Goal: Information Seeking & Learning: Learn about a topic

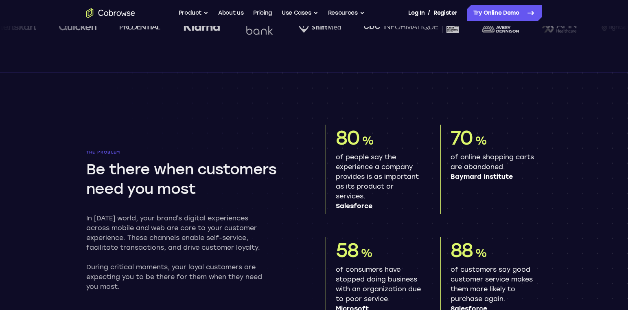
scroll to position [450, 0]
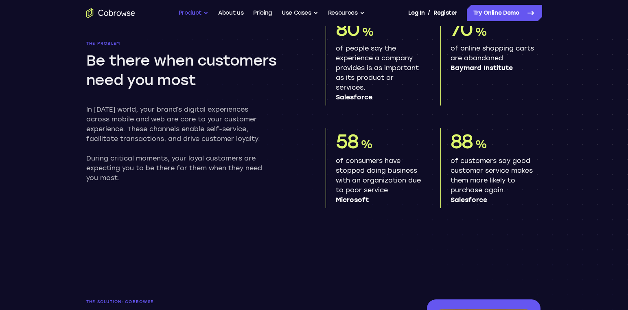
click at [192, 19] on button "Product" at bounding box center [194, 13] width 30 height 16
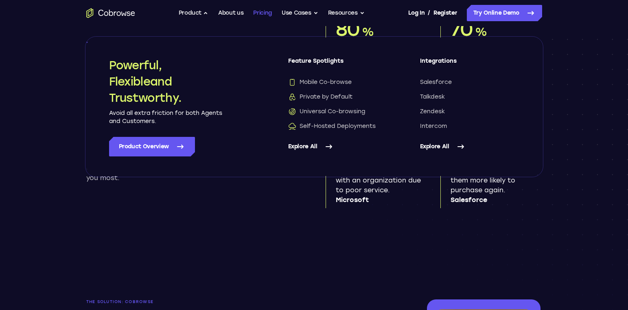
click at [260, 8] on link "Pricing" at bounding box center [262, 13] width 19 height 16
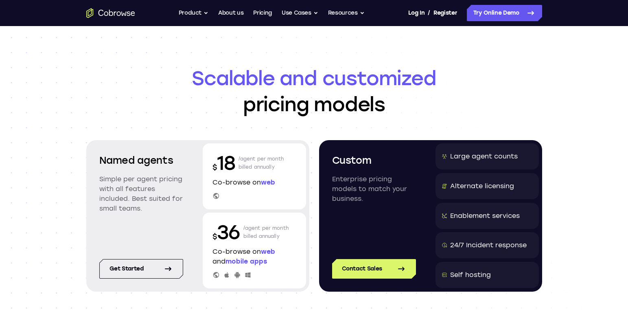
scroll to position [76, 0]
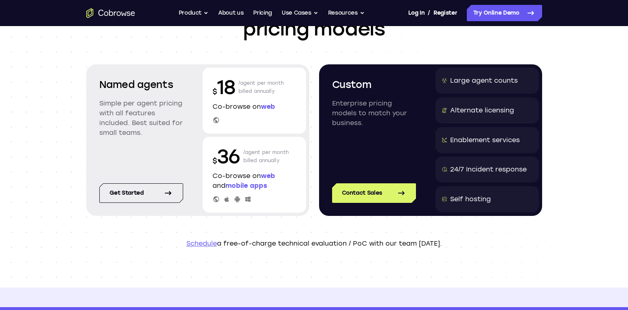
drag, startPoint x: 278, startPoint y: 161, endPoint x: 282, endPoint y: 156, distance: 6.0
click at [282, 156] on p "/agent per month billed annually" at bounding box center [266, 156] width 46 height 26
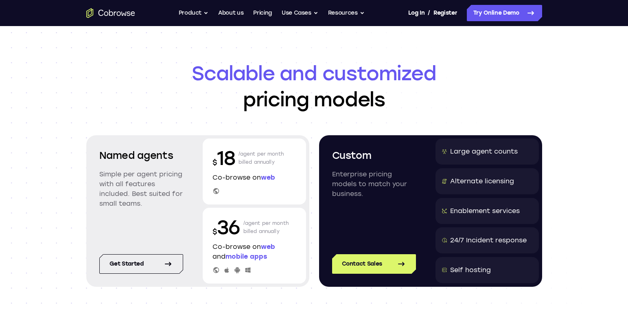
scroll to position [0, 0]
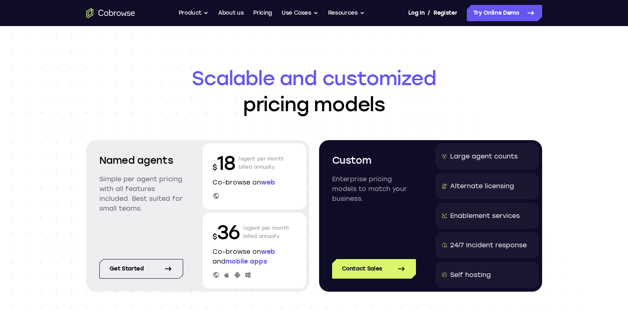
click at [109, 7] on div "Go back Powerful, Flexible and Trustworthy. Avoid all extra friction for both A…" at bounding box center [314, 13] width 521 height 16
click at [108, 12] on icon "Go to the home page" at bounding box center [110, 13] width 49 height 10
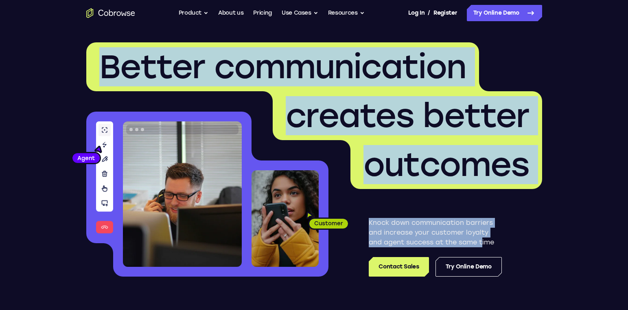
drag, startPoint x: 100, startPoint y: 63, endPoint x: 483, endPoint y: 240, distance: 421.5
click at [483, 240] on div "Better communication creates better outcomes Customer Agent Agent Knock down co…" at bounding box center [314, 159] width 456 height 234
click at [515, 210] on div "Knock down communication barriers and increase your customer loyalty and agent …" at bounding box center [435, 232] width 214 height 87
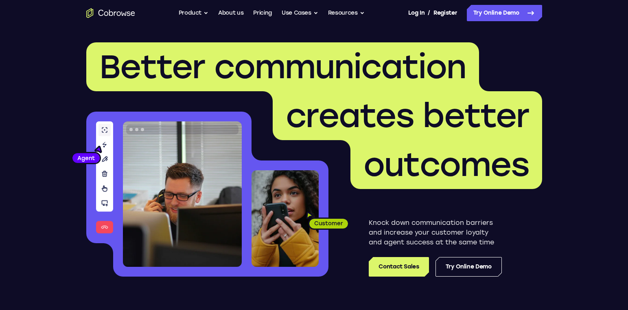
click at [515, 210] on div "Knock down communication barriers and increase your customer loyalty and agent …" at bounding box center [435, 232] width 214 height 87
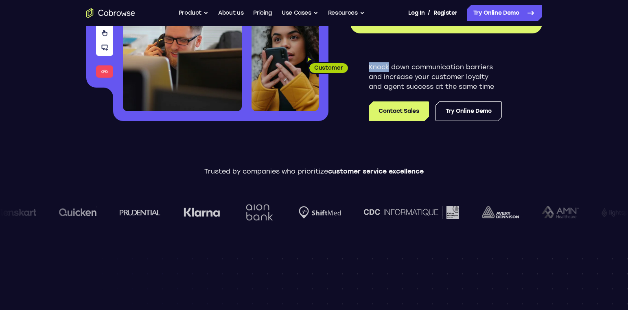
click at [520, 204] on div at bounding box center [574, 212] width 108 height 46
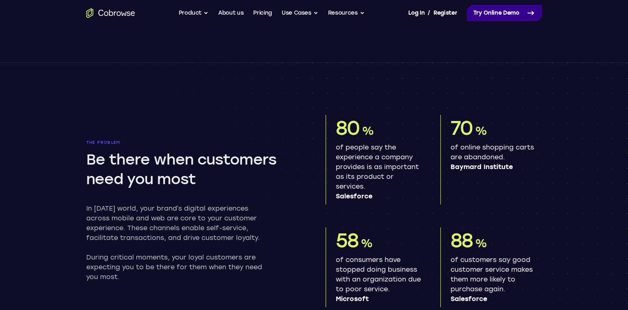
click at [517, 8] on link "Try Online Demo" at bounding box center [504, 13] width 75 height 16
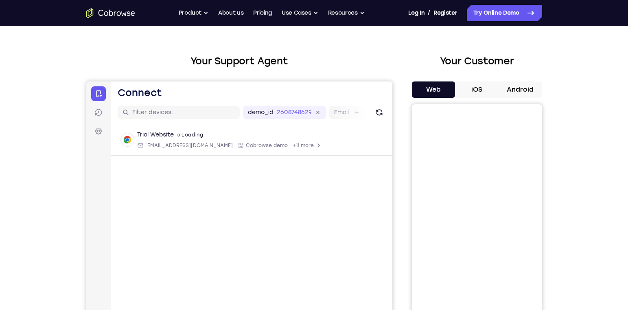
scroll to position [25, 0]
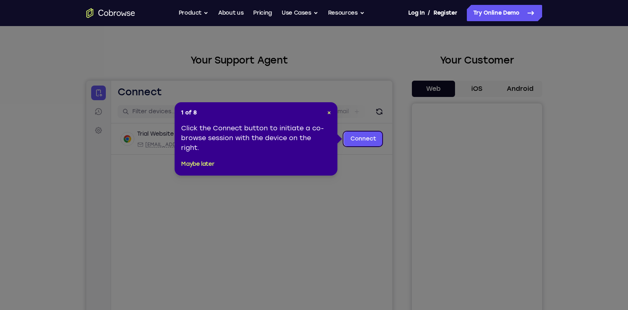
click at [332, 109] on div "1 of 8 × Click the Connect button to initiate a co-browse session with the devi…" at bounding box center [256, 138] width 163 height 73
click at [331, 111] on span "×" at bounding box center [329, 112] width 4 height 7
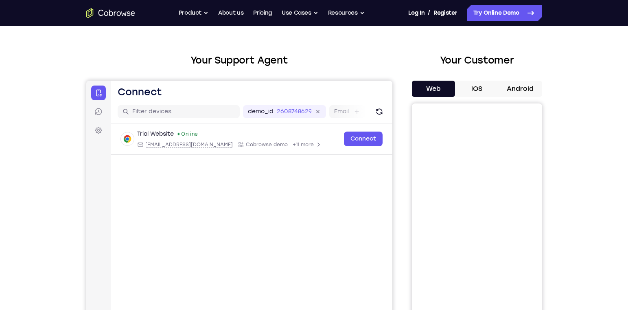
click at [485, 85] on button "iOS" at bounding box center [477, 89] width 44 height 16
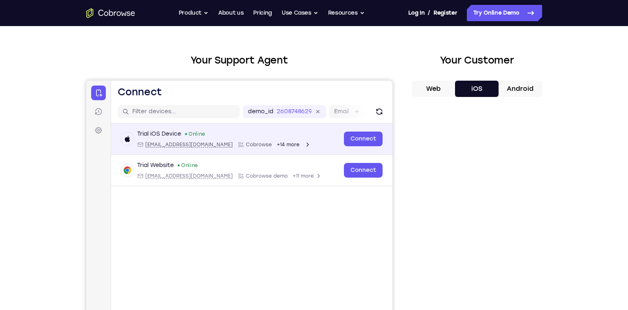
scroll to position [74, 0]
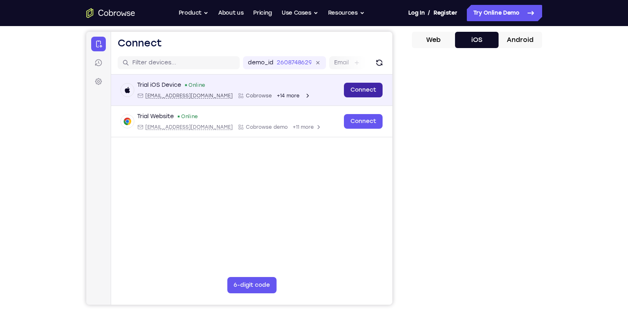
click at [372, 88] on link "Connect" at bounding box center [362, 90] width 39 height 15
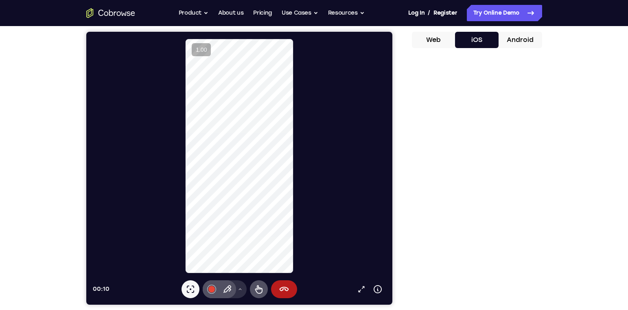
click at [240, 290] on icon at bounding box center [239, 288] width 5 height 5
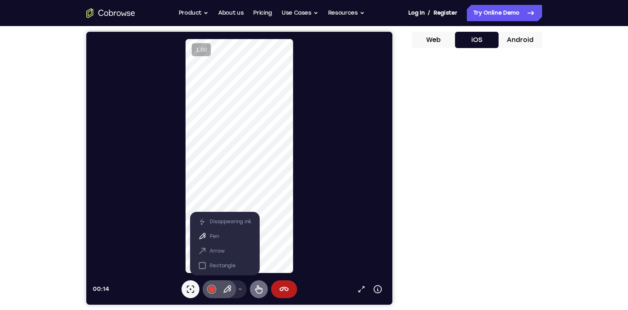
click at [256, 290] on icon at bounding box center [258, 289] width 10 height 10
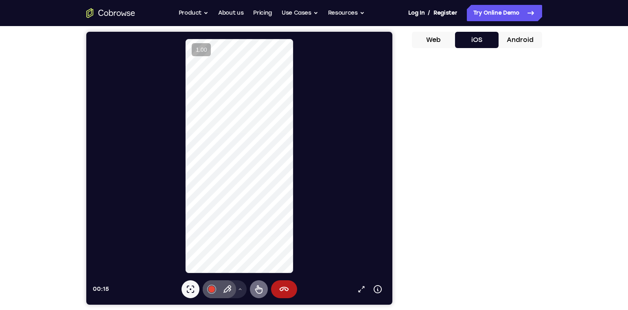
click at [257, 285] on icon at bounding box center [258, 289] width 7 height 9
click at [280, 290] on icon at bounding box center [284, 289] width 10 height 10
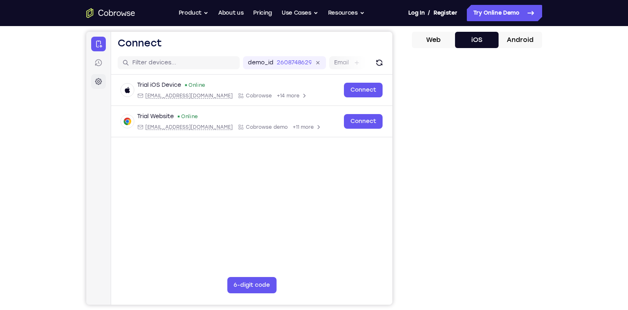
click at [99, 77] on link "Settings" at bounding box center [98, 81] width 15 height 15
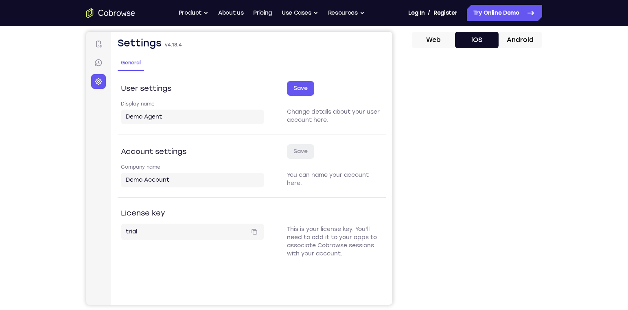
click at [133, 13] on icon "Go to the home page" at bounding box center [110, 13] width 49 height 10
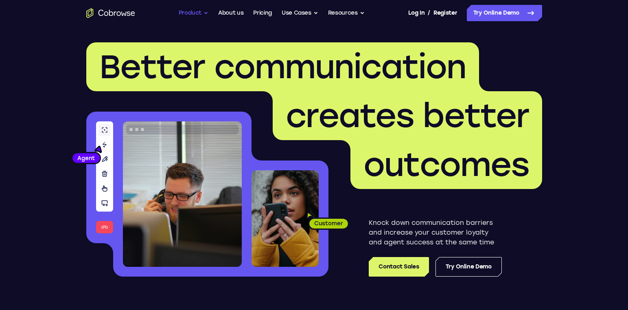
click at [196, 18] on button "Product" at bounding box center [194, 13] width 30 height 16
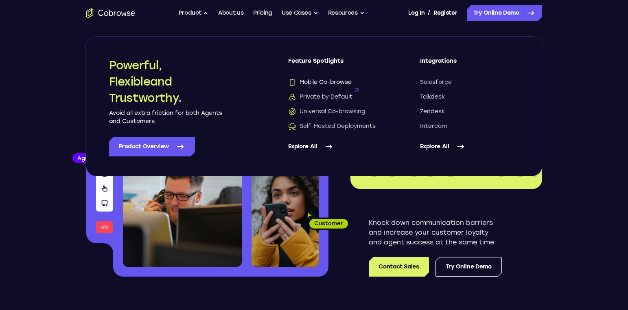
click at [332, 83] on span "Mobile Co-browse" at bounding box center [319, 82] width 63 height 8
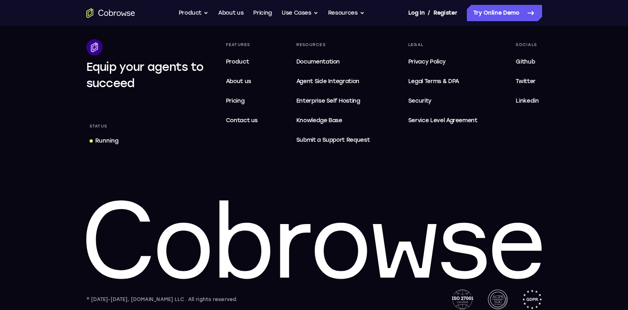
scroll to position [1779, 0]
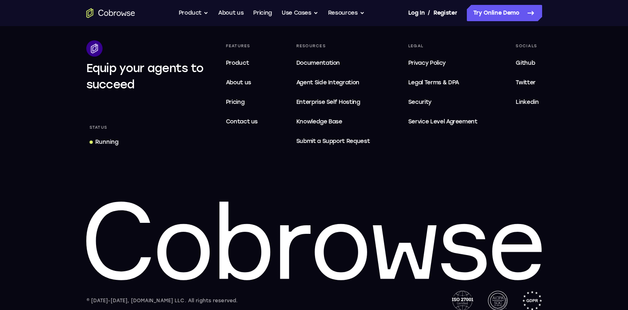
click at [380, 177] on div "Equip your agents to succeed Status Running Features Product About us Pricing C…" at bounding box center [314, 175] width 521 height 270
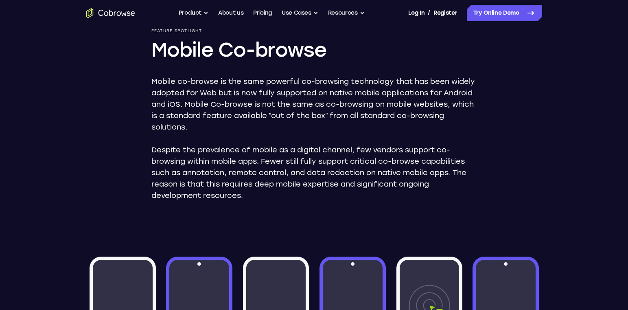
scroll to position [0, 0]
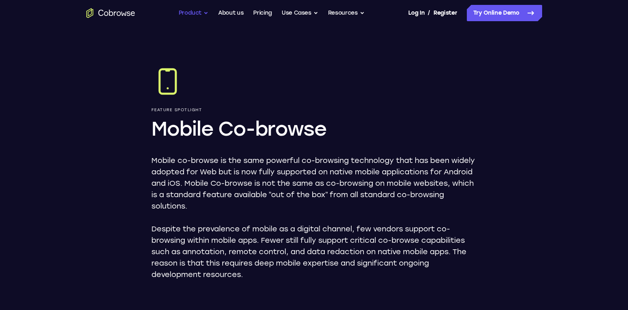
click at [190, 11] on button "Product" at bounding box center [194, 13] width 30 height 16
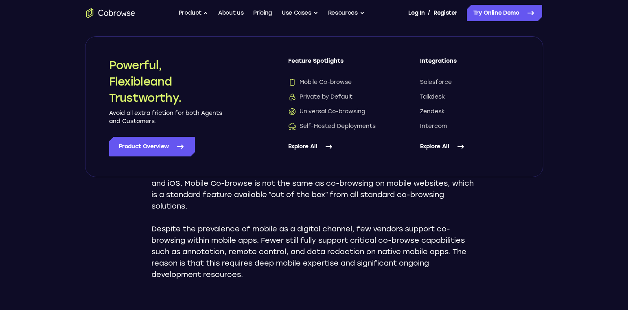
click at [325, 144] on icon at bounding box center [329, 147] width 10 height 10
